Goal: Task Accomplishment & Management: Manage account settings

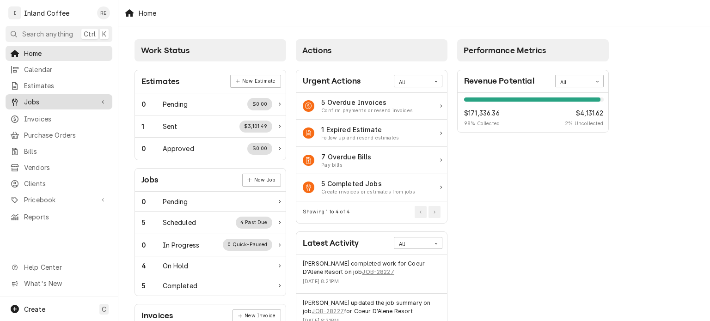
click at [41, 103] on span "Jobs" at bounding box center [59, 102] width 70 height 10
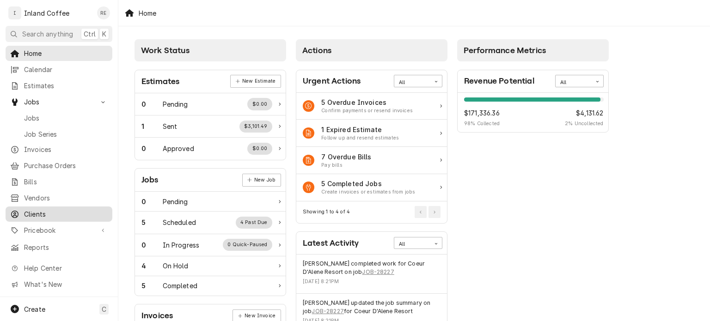
click at [44, 210] on span "Clients" at bounding box center [66, 215] width 84 height 10
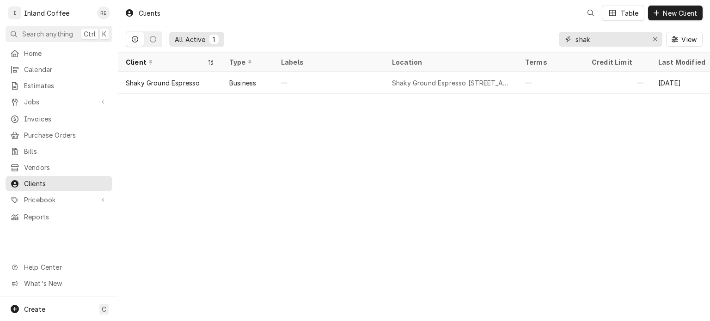
click at [603, 35] on input "shak" at bounding box center [610, 39] width 69 height 15
type input "s"
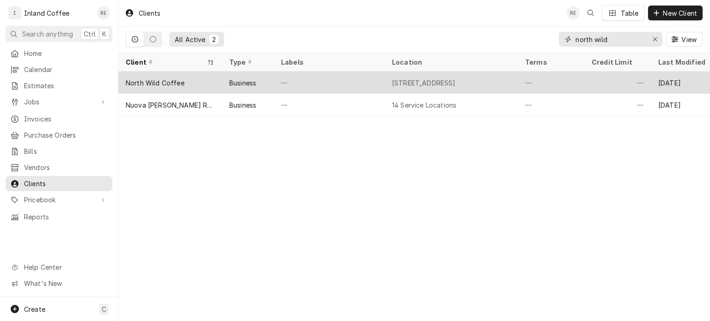
type input "north wild"
click at [178, 79] on div "North Wild Coffee" at bounding box center [155, 83] width 59 height 10
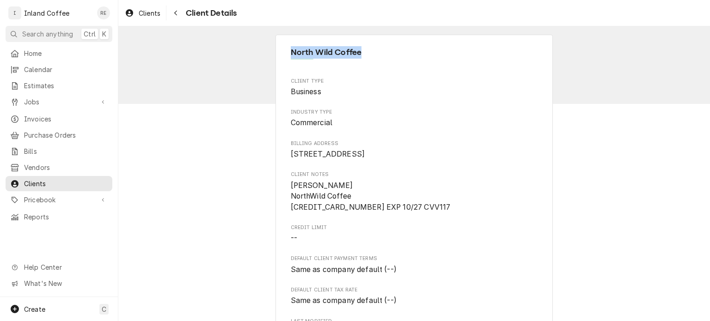
drag, startPoint x: 360, startPoint y: 33, endPoint x: 266, endPoint y: 30, distance: 93.9
copy span "North Wild Coffee"
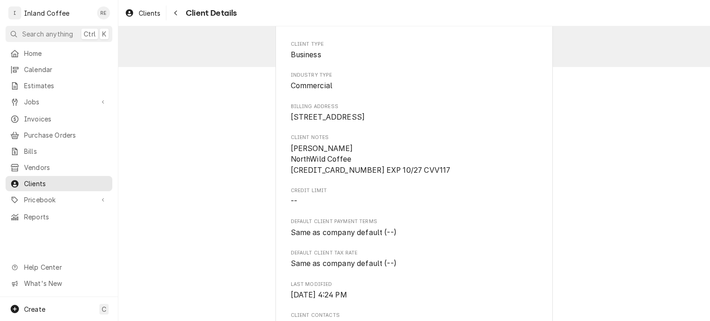
scroll to position [39, 0]
drag, startPoint x: 338, startPoint y: 113, endPoint x: 329, endPoint y: 112, distance: 8.3
click at [329, 112] on span "5920 Hwy 291 Nine Mile Falls, WA 99026" at bounding box center [414, 115] width 247 height 11
click at [382, 121] on span "5920 Hwy 291 Nine Mile Falls, WA 99026" at bounding box center [414, 115] width 247 height 11
drag, startPoint x: 382, startPoint y: 124, endPoint x: 286, endPoint y: 114, distance: 96.7
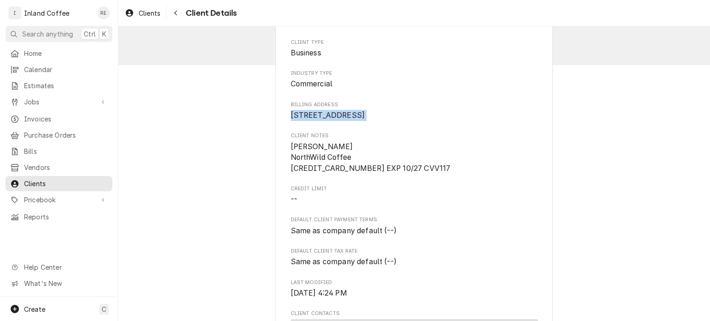
copy span "5920 Hwy 291 Nine Mile Falls, WA 99026"
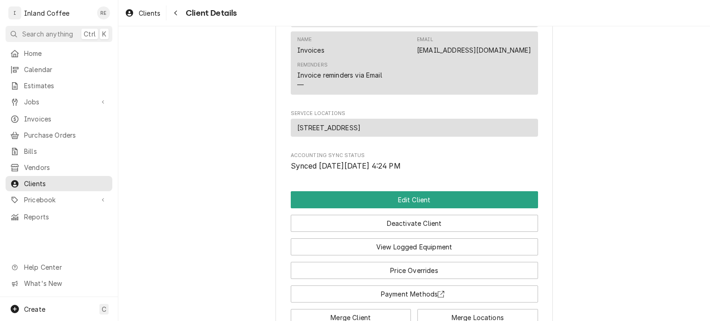
scroll to position [624, 0]
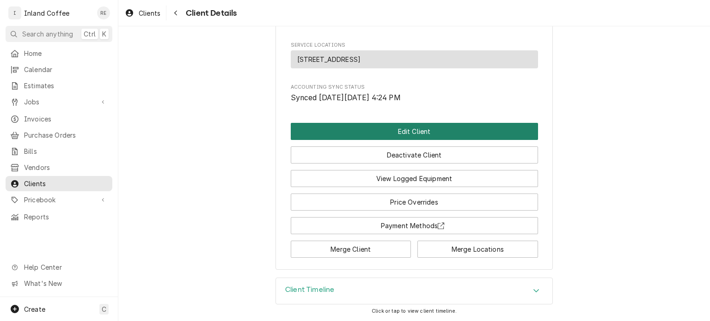
click at [382, 139] on button "Edit Client" at bounding box center [414, 131] width 247 height 17
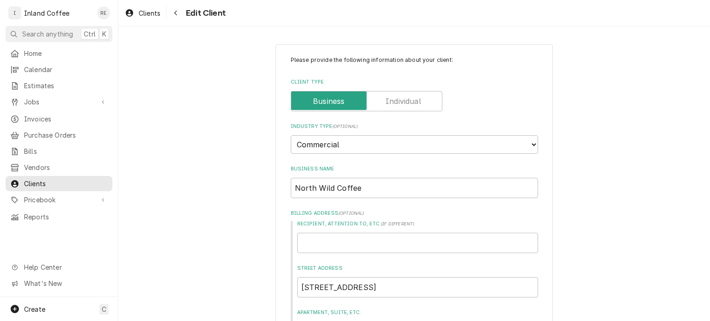
type textarea "x"
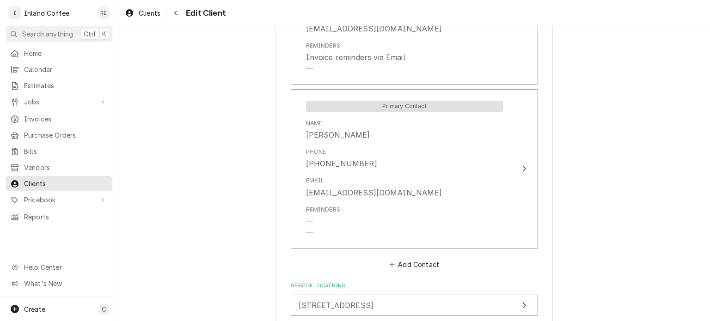
scroll to position [1055, 0]
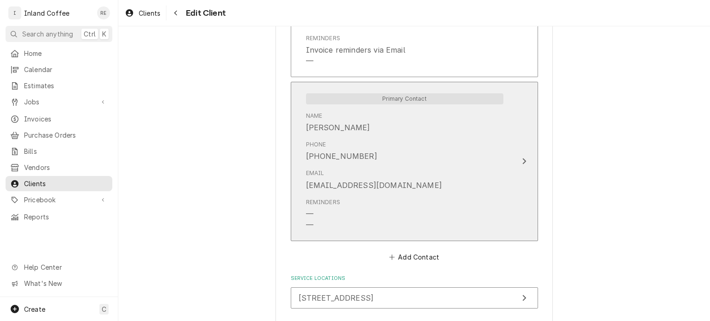
click at [392, 147] on div "Phone (509) 936-3610" at bounding box center [405, 151] width 198 height 29
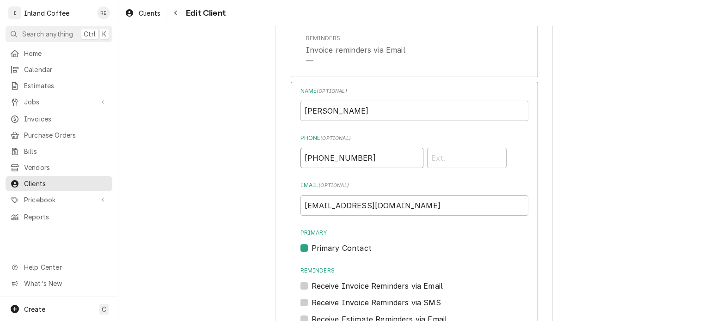
drag, startPoint x: 370, startPoint y: 154, endPoint x: 252, endPoint y: 166, distance: 119.4
drag, startPoint x: 408, startPoint y: 199, endPoint x: 247, endPoint y: 211, distance: 161.8
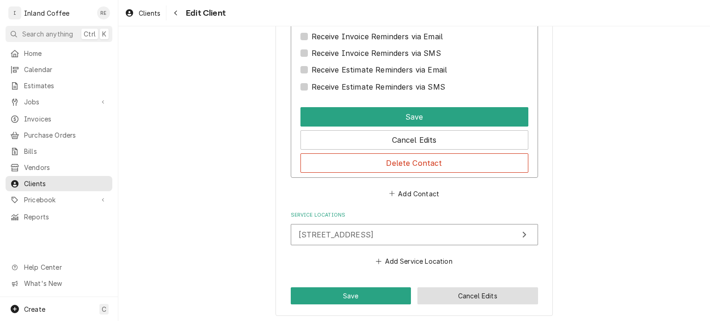
click at [446, 288] on button "Cancel Edits" at bounding box center [478, 296] width 121 height 17
